Goal: Find specific page/section: Find specific page/section

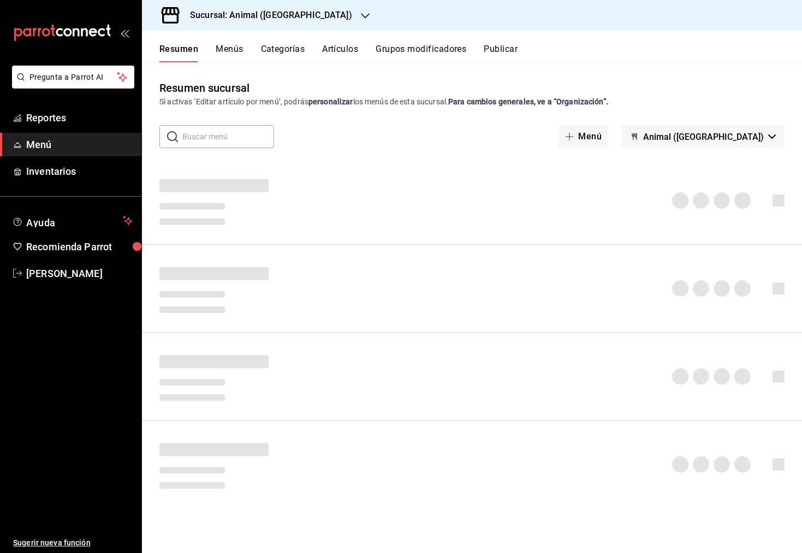
click at [251, 17] on h3 "Sucursal: Animal ([GEOGRAPHIC_DATA])" at bounding box center [266, 15] width 171 height 13
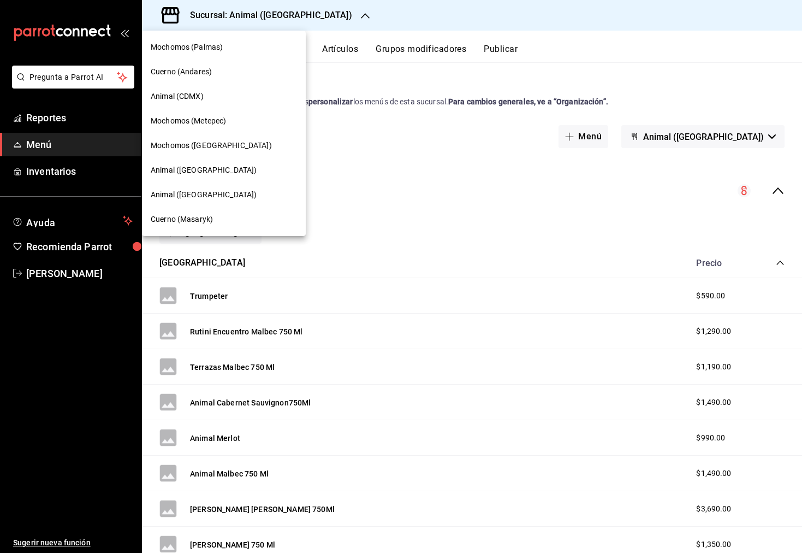
click at [237, 142] on div "Mochomos ([GEOGRAPHIC_DATA])" at bounding box center [224, 145] width 146 height 11
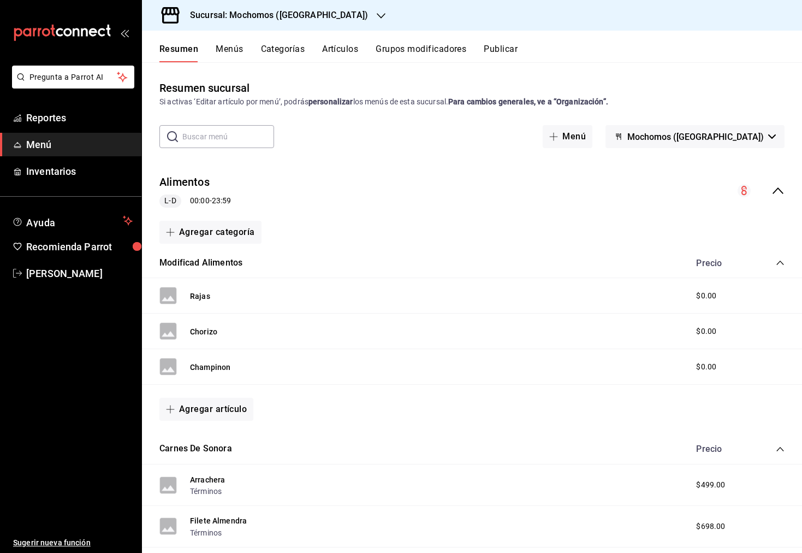
click at [238, 49] on button "Menús" at bounding box center [229, 53] width 27 height 19
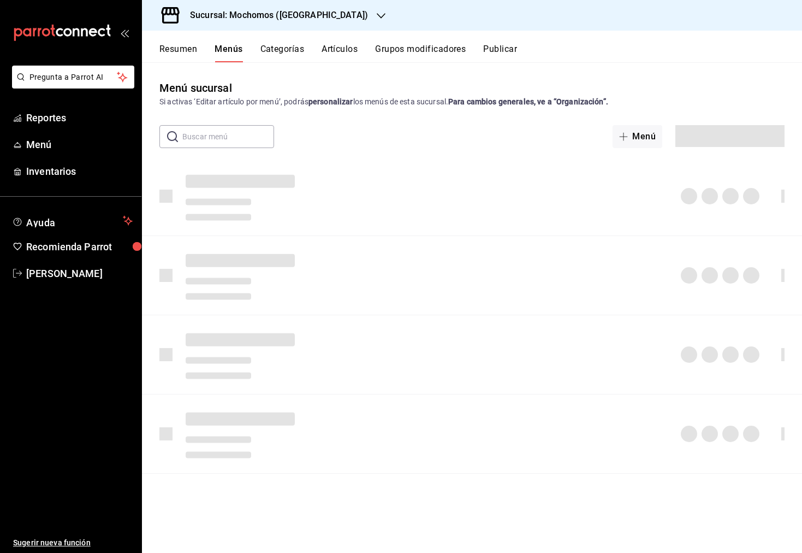
click at [338, 47] on button "Artículos" at bounding box center [340, 53] width 36 height 19
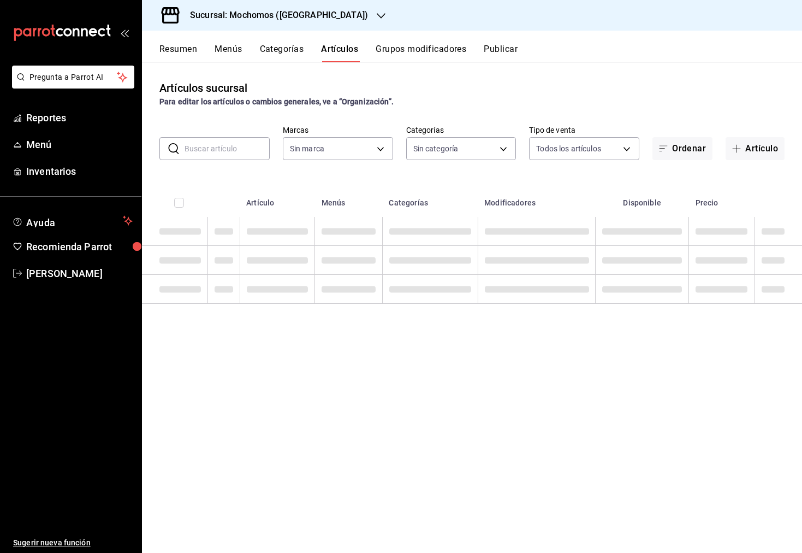
click at [232, 152] on input "text" at bounding box center [227, 149] width 85 height 22
type input "357a9704-c999-4c63-af81-0c25438b67b5,a93eec79-672f-49c2-b1cd-14f211909374,5e983…"
type input "a"
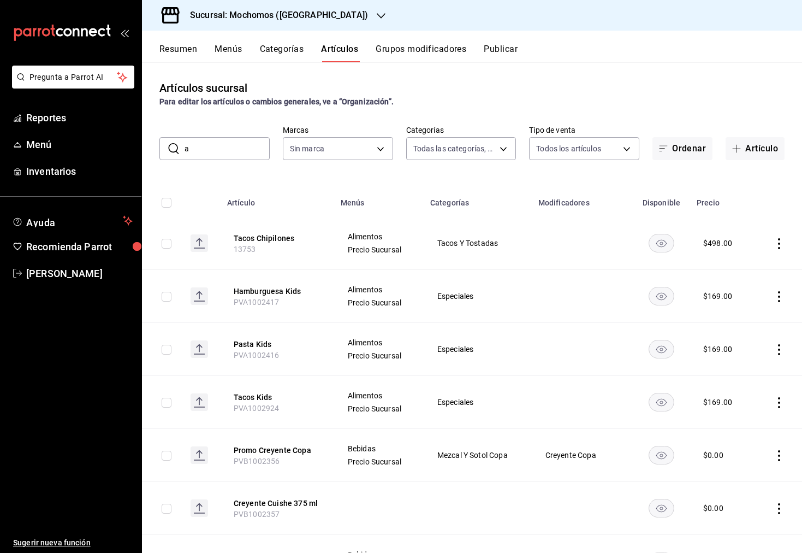
type input "65eb7388-82e4-42fa-8caf-680550c77e6f"
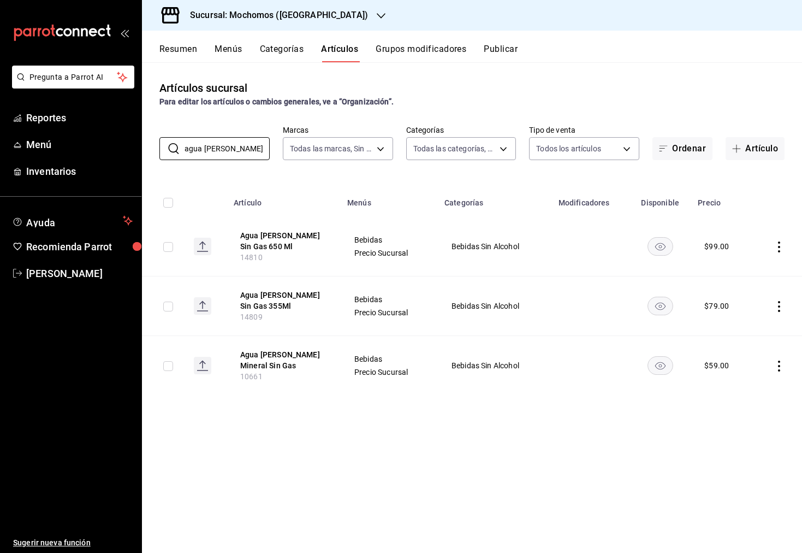
type input "agua [PERSON_NAME]"
